Goal: Find specific page/section: Find specific page/section

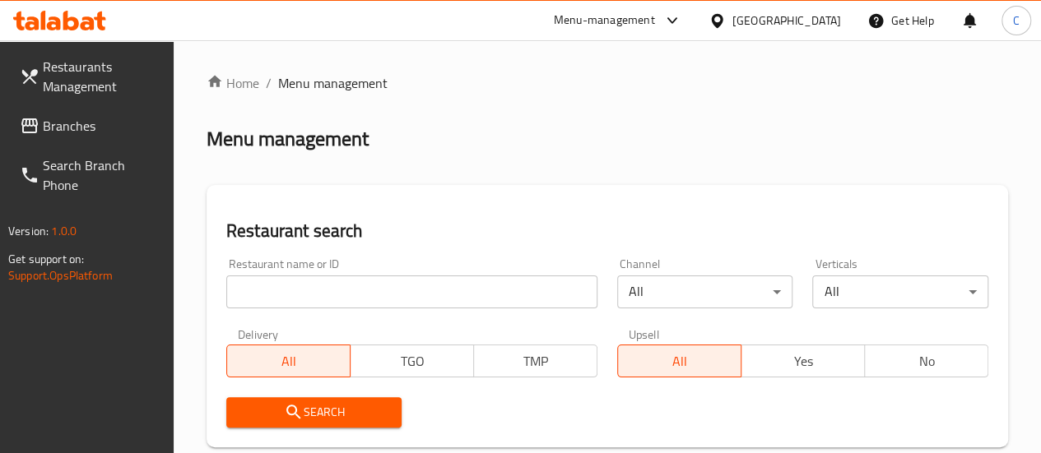
drag, startPoint x: 0, startPoint y: 0, endPoint x: 293, endPoint y: 290, distance: 411.8
click at [293, 288] on input "search" at bounding box center [411, 292] width 371 height 33
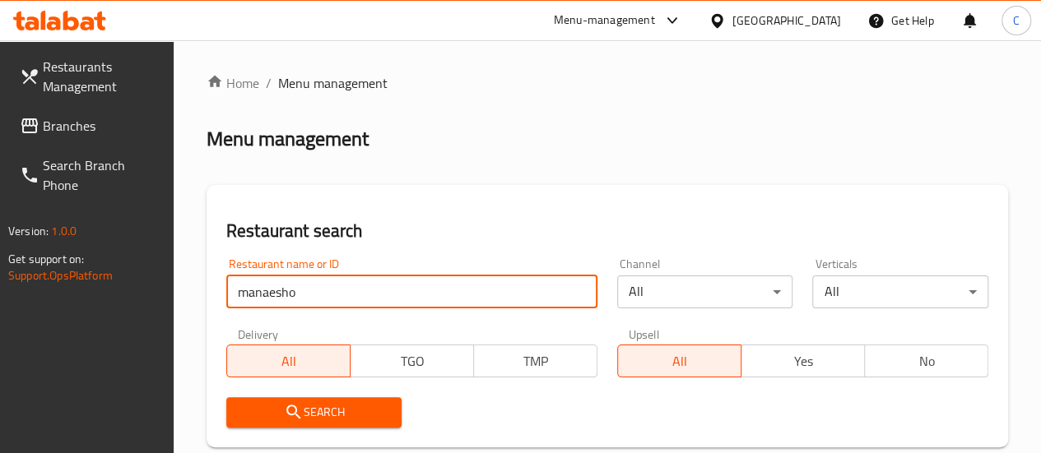
type input "manaesho"
click button "Search" at bounding box center [314, 412] width 176 height 30
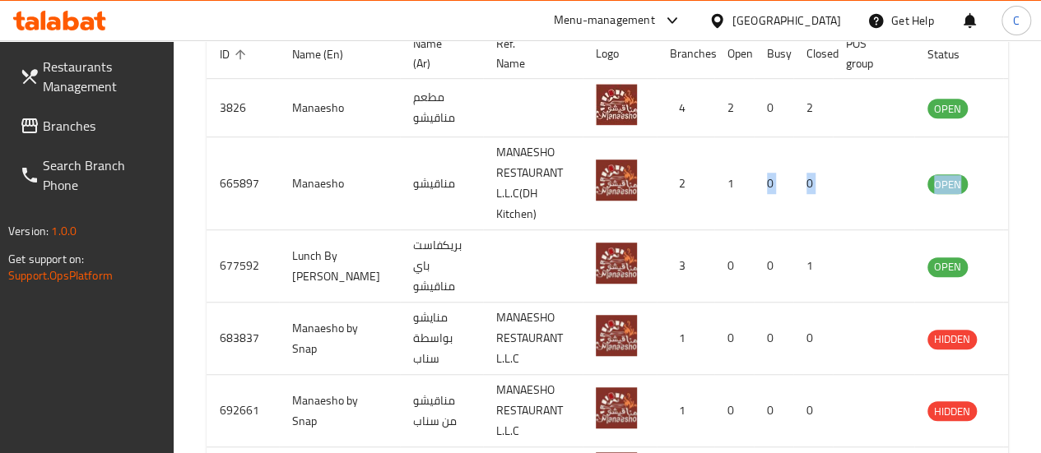
scroll to position [0, 15]
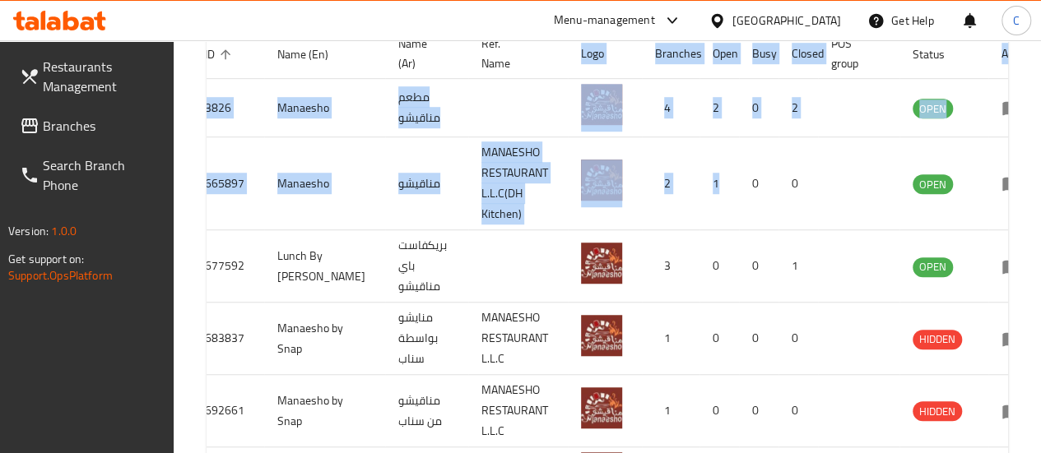
drag, startPoint x: 712, startPoint y: 198, endPoint x: 1020, endPoint y: 151, distance: 311.3
click at [1026, 154] on div "Home / Menu management Menu management Restaurant search Restaurant name or ID …" at bounding box center [607, 71] width 867 height 1048
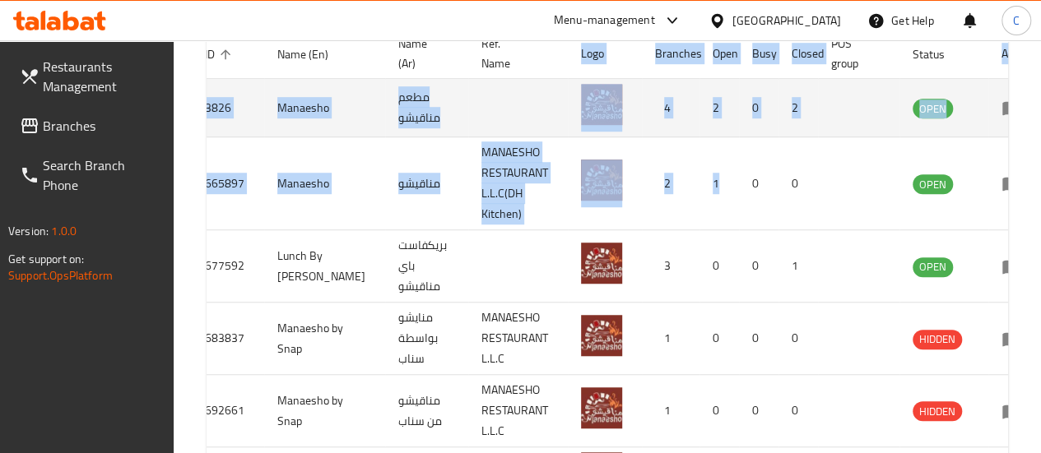
click at [1001, 106] on icon "enhanced table" at bounding box center [1011, 108] width 20 height 20
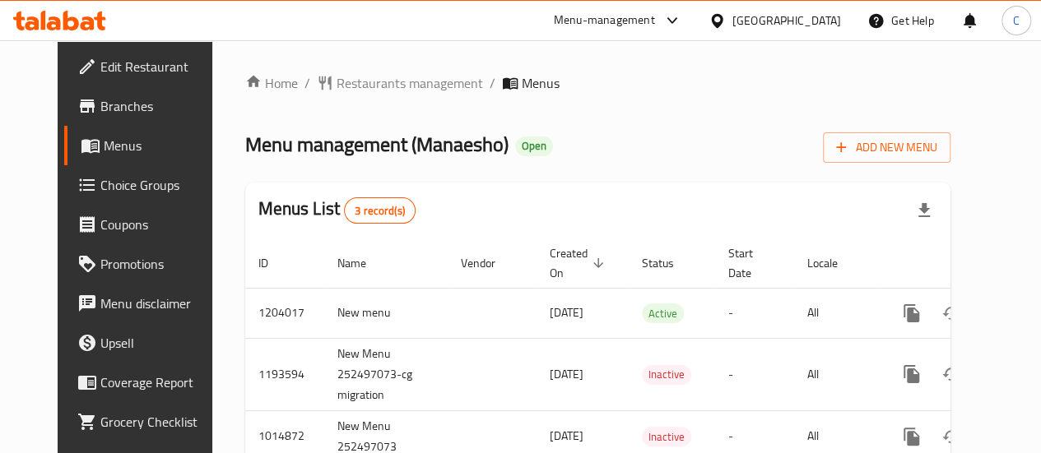
click at [100, 104] on span "Branches" at bounding box center [159, 106] width 118 height 20
